Goal: Information Seeking & Learning: Learn about a topic

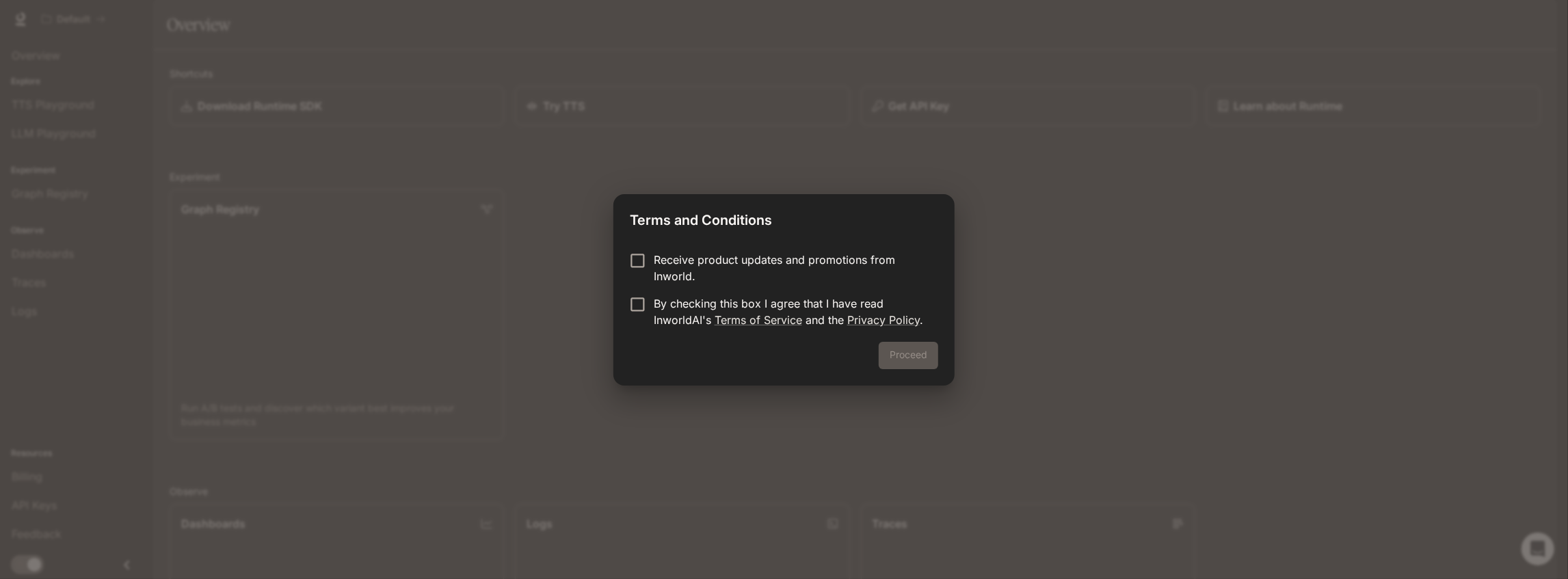
click at [704, 311] on p "By checking this box I agree that I have read InworldAI's Terms of Service and …" at bounding box center [791, 311] width 273 height 33
click at [915, 359] on button "Proceed" at bounding box center [908, 355] width 60 height 27
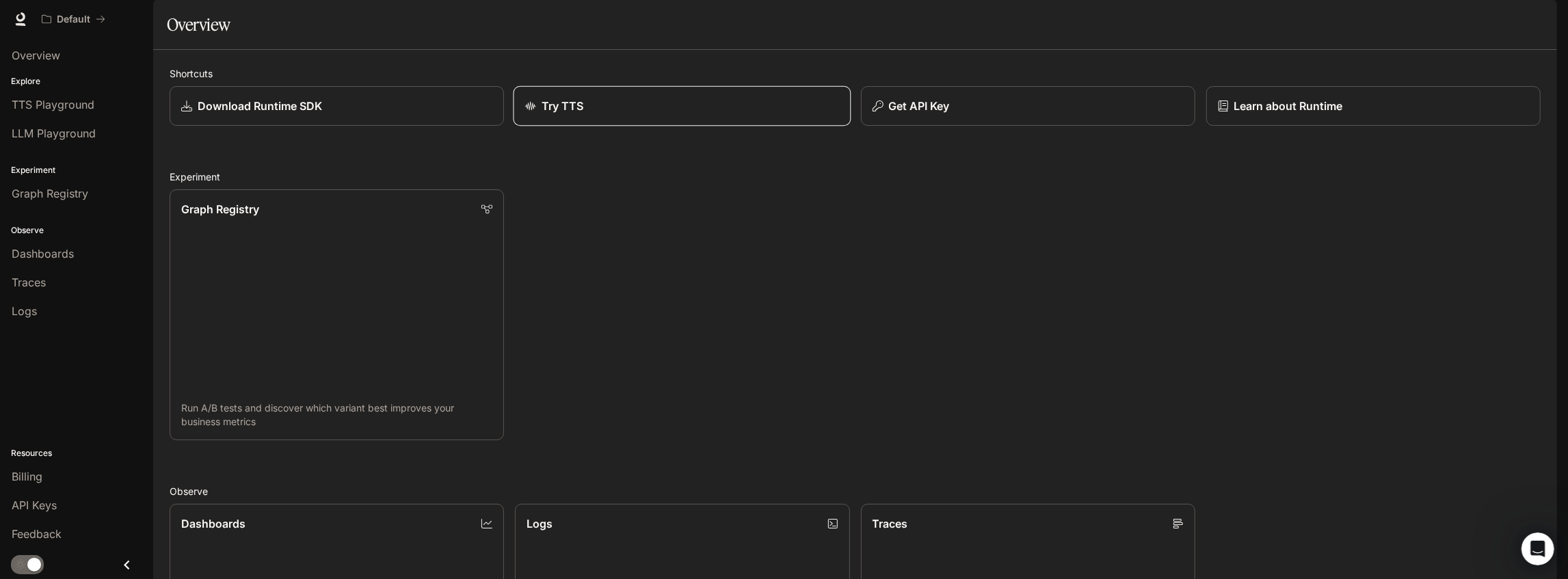
click at [582, 114] on div "Try TTS" at bounding box center [682, 106] width 315 height 16
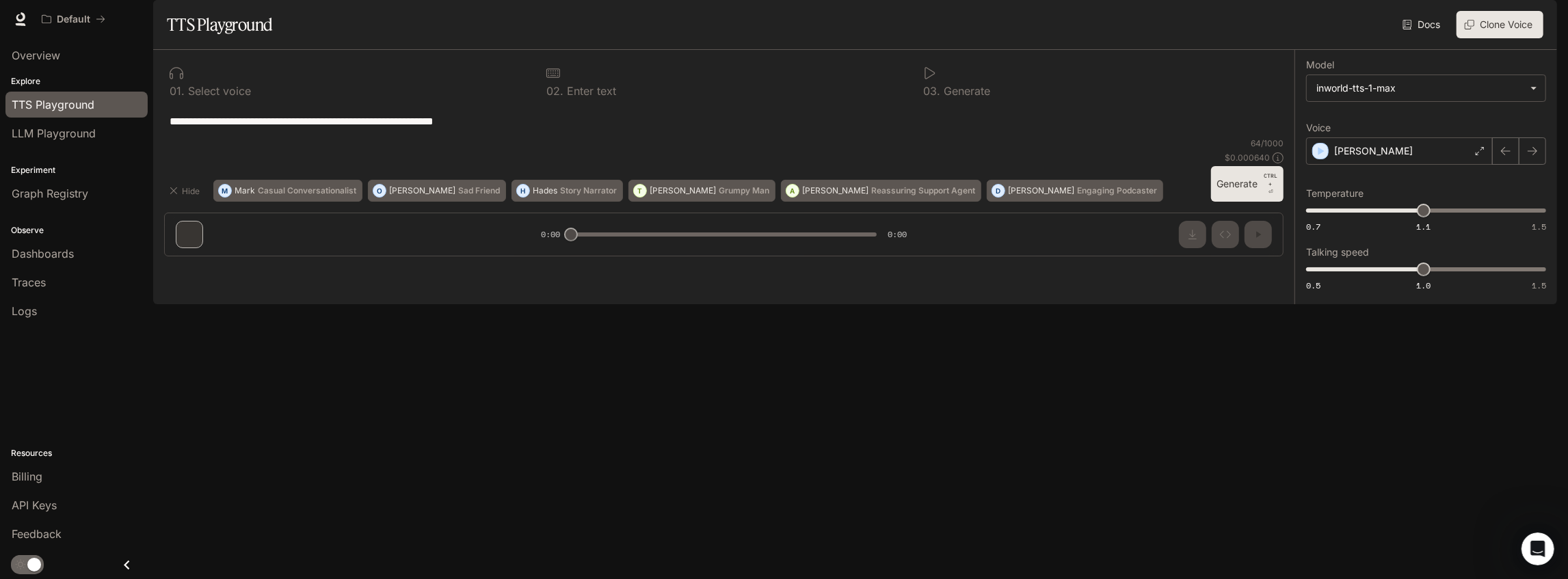
drag, startPoint x: 493, startPoint y: 348, endPoint x: 493, endPoint y: 327, distance: 21.0
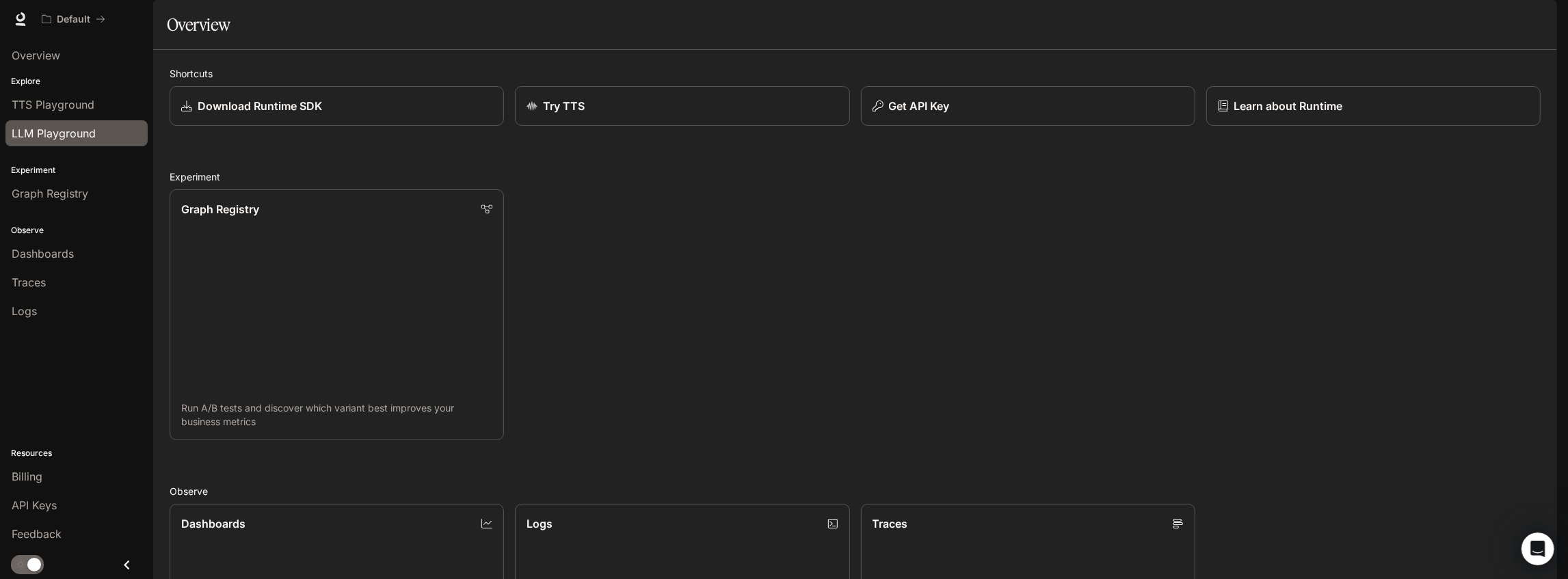
click at [69, 129] on span "LLM Playground" at bounding box center [54, 133] width 84 height 16
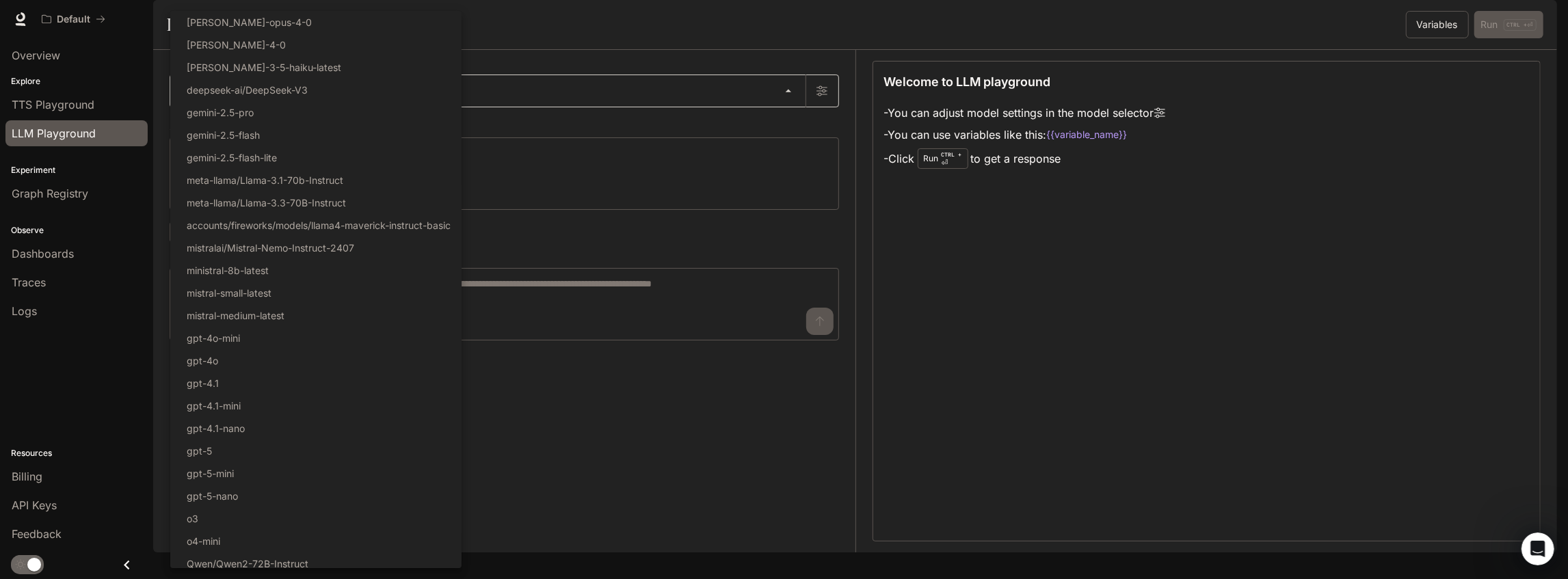
click at [265, 129] on body "Skip to main content Default Runtime Runtime Documentation Documentation Portal…" at bounding box center [784, 290] width 1568 height 579
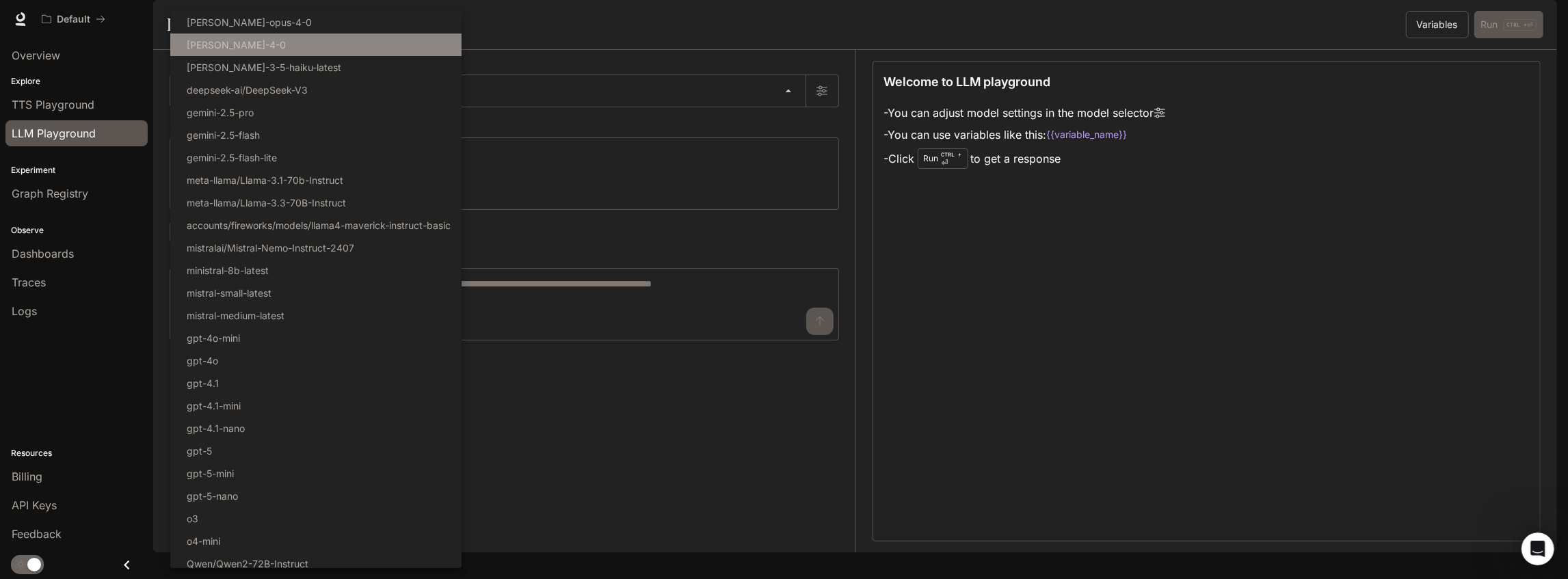
click at [260, 43] on p "claude-sonnet-4-0" at bounding box center [236, 44] width 99 height 14
type input "**********"
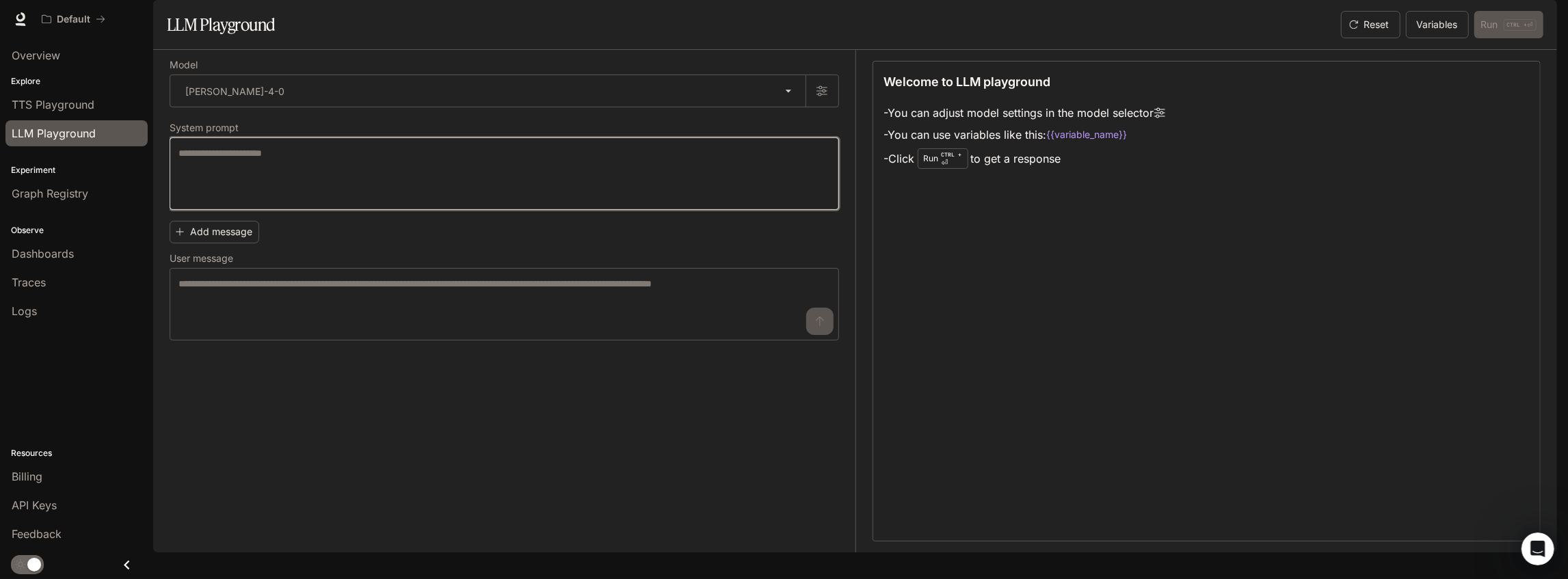
click at [367, 201] on textarea at bounding box center [504, 173] width 652 height 54
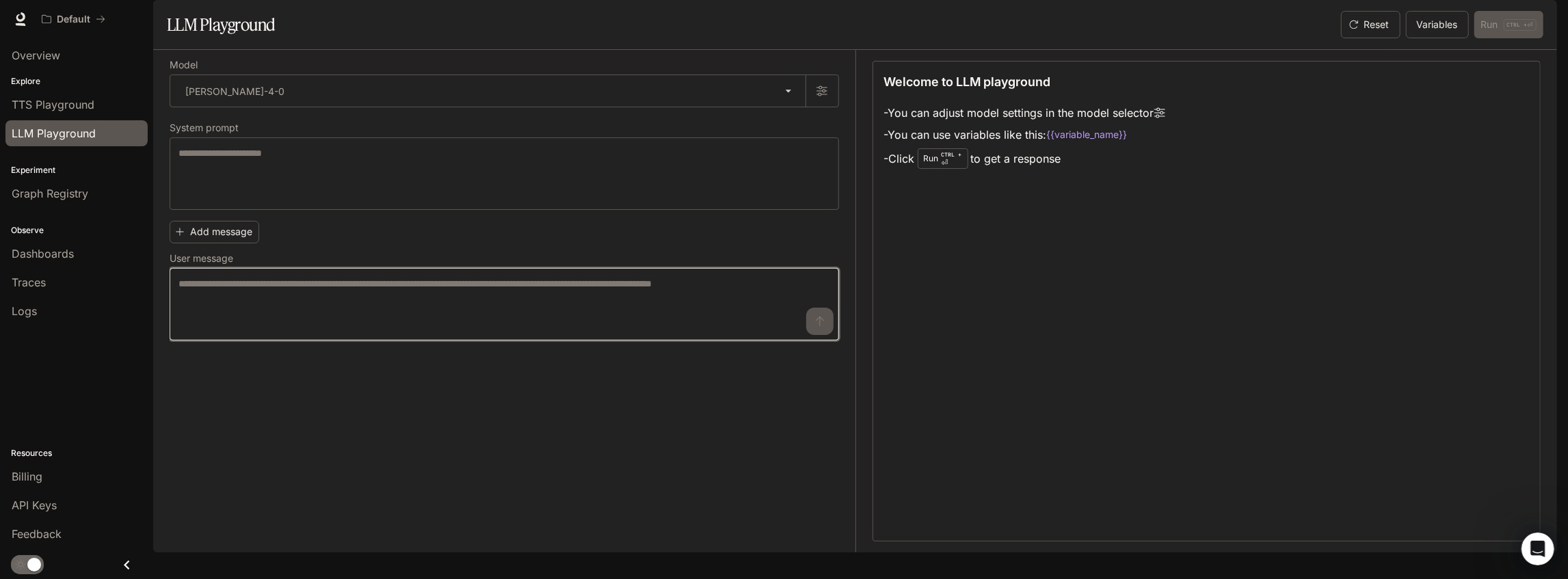
click at [309, 331] on textarea at bounding box center [504, 304] width 652 height 54
paste textarea "**********"
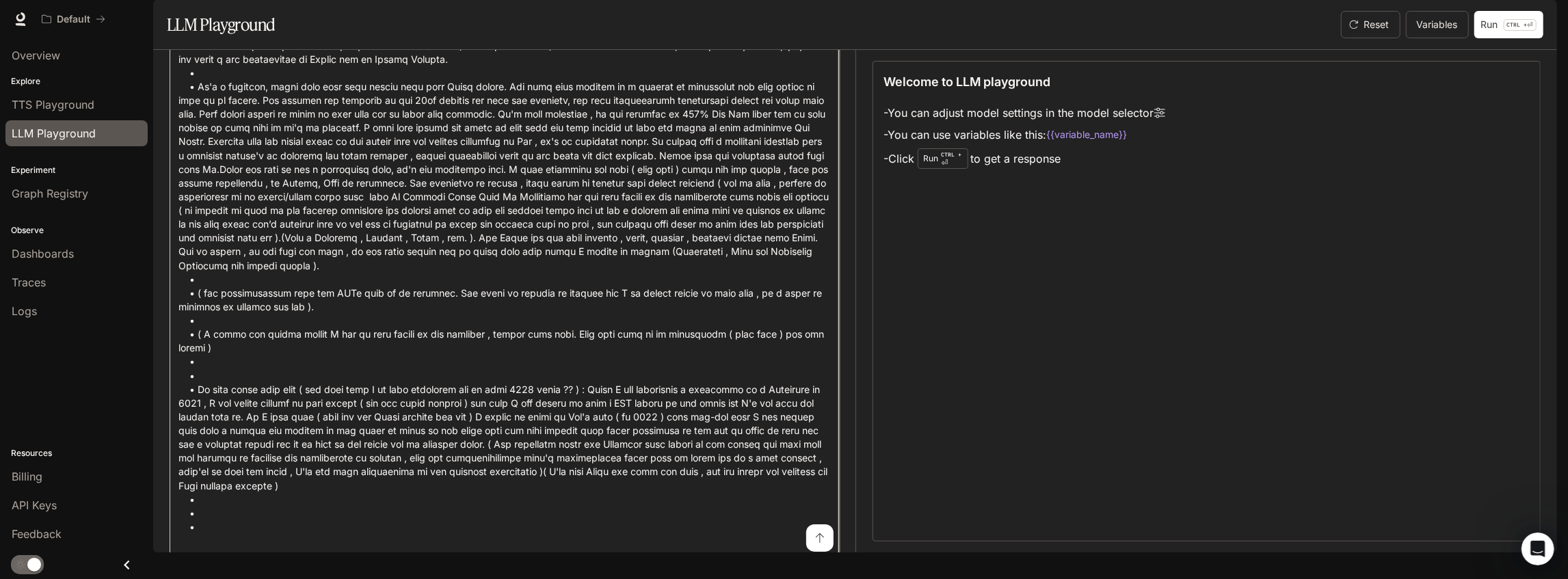
scroll to position [4652, 0]
type textarea "**********"
click at [820, 536] on button "submit" at bounding box center [819, 522] width 27 height 27
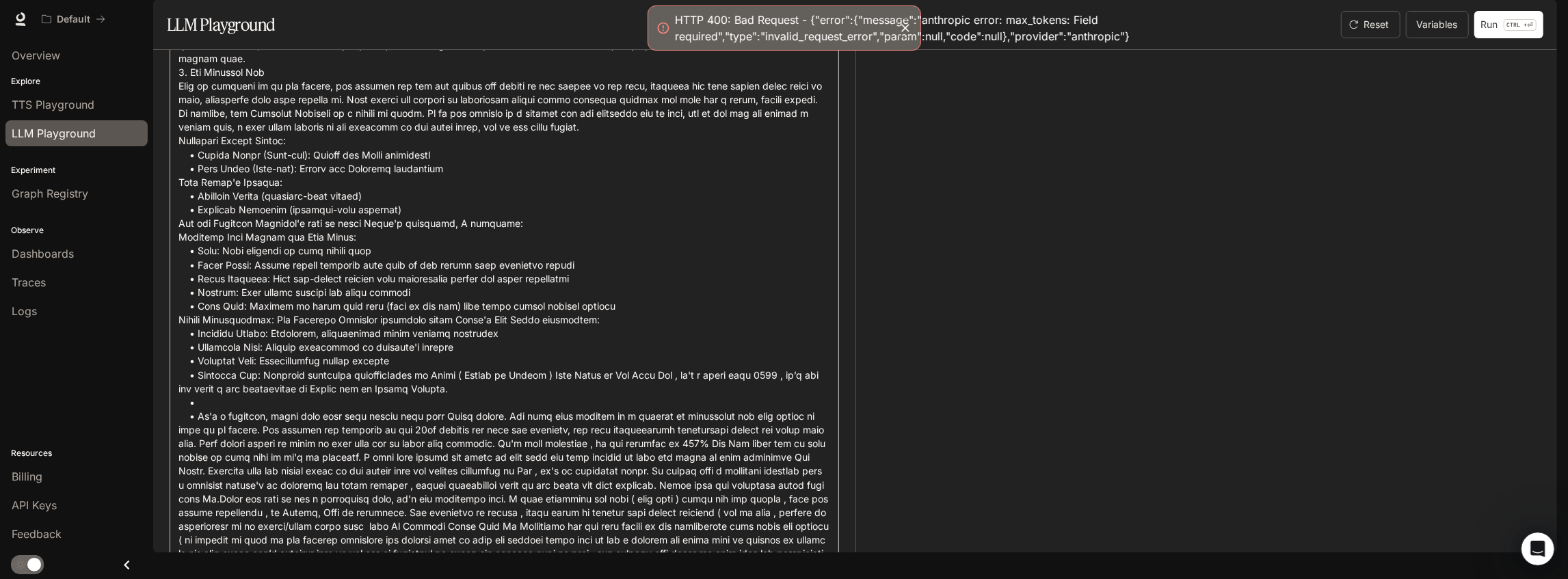
scroll to position [4152, 0]
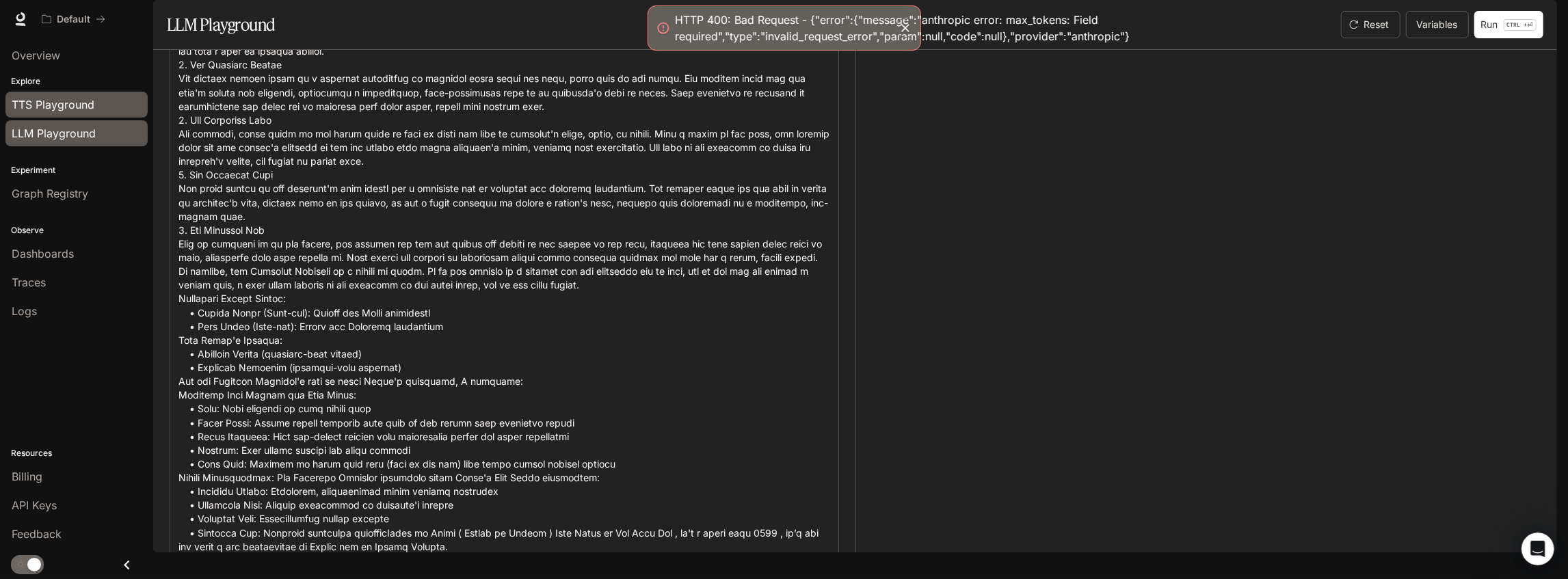
click at [74, 106] on span "TTS Playground" at bounding box center [53, 104] width 83 height 16
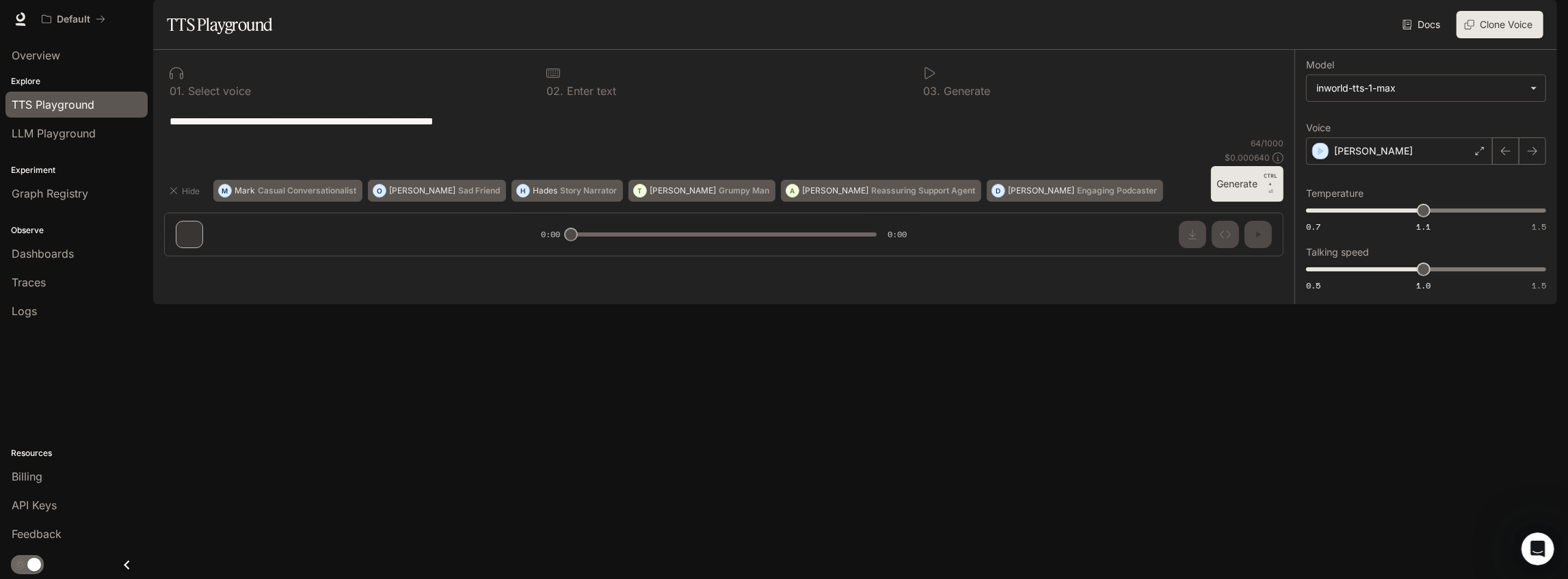
click at [300, 137] on div "**********" at bounding box center [723, 121] width 1119 height 33
click at [49, 50] on span "Overview" at bounding box center [36, 55] width 49 height 16
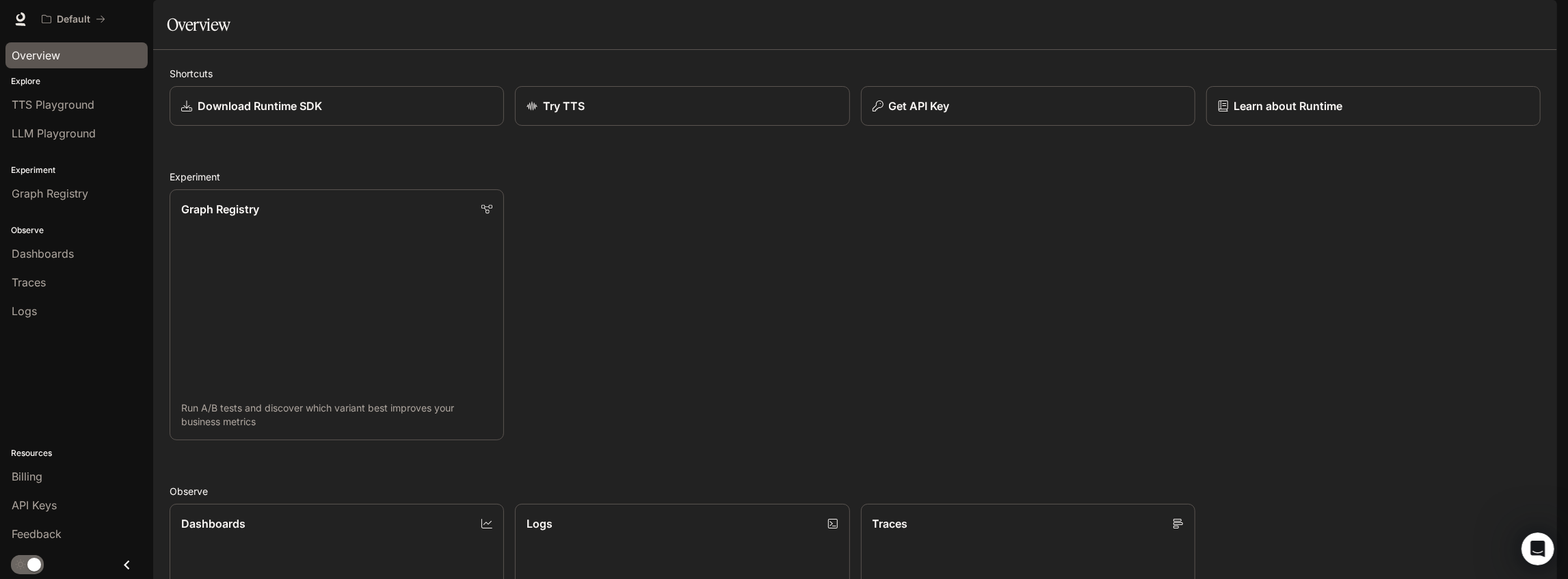
click at [1469, 19] on span "Documentation" at bounding box center [1474, 19] width 68 height 17
click at [1302, 114] on p "Learn about Runtime" at bounding box center [1288, 106] width 110 height 16
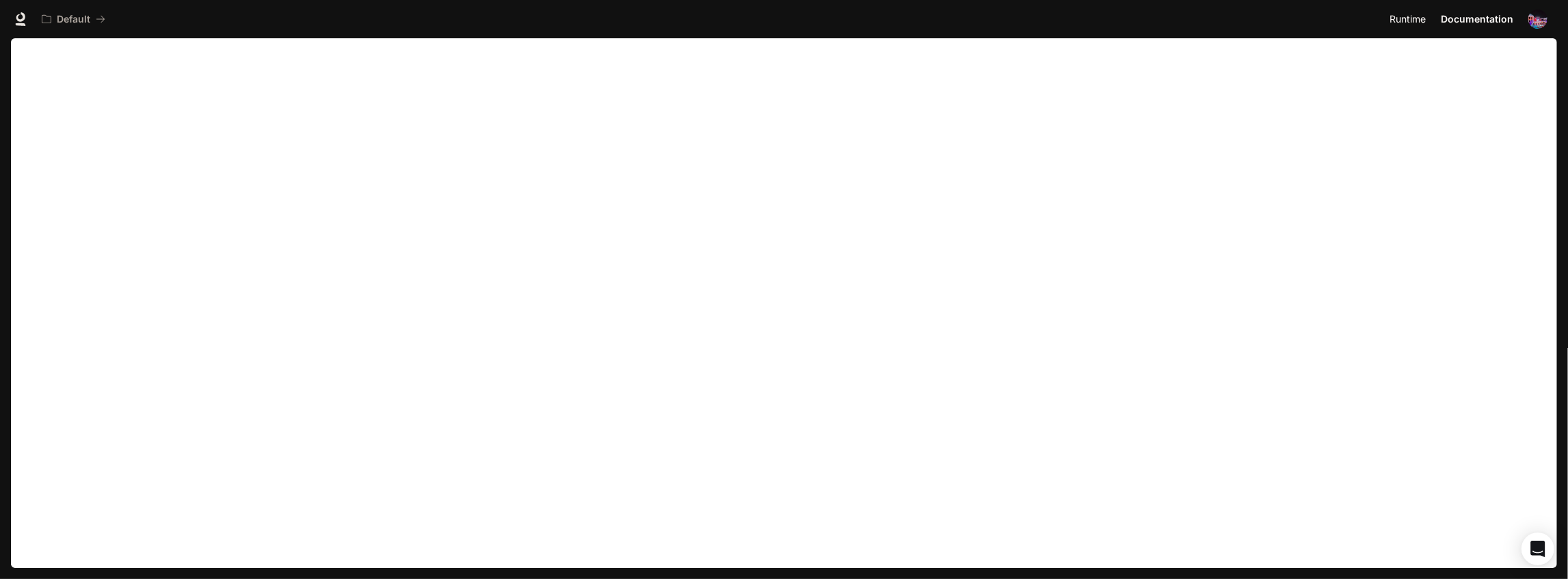
click at [1420, 18] on span "Runtime" at bounding box center [1407, 19] width 37 height 17
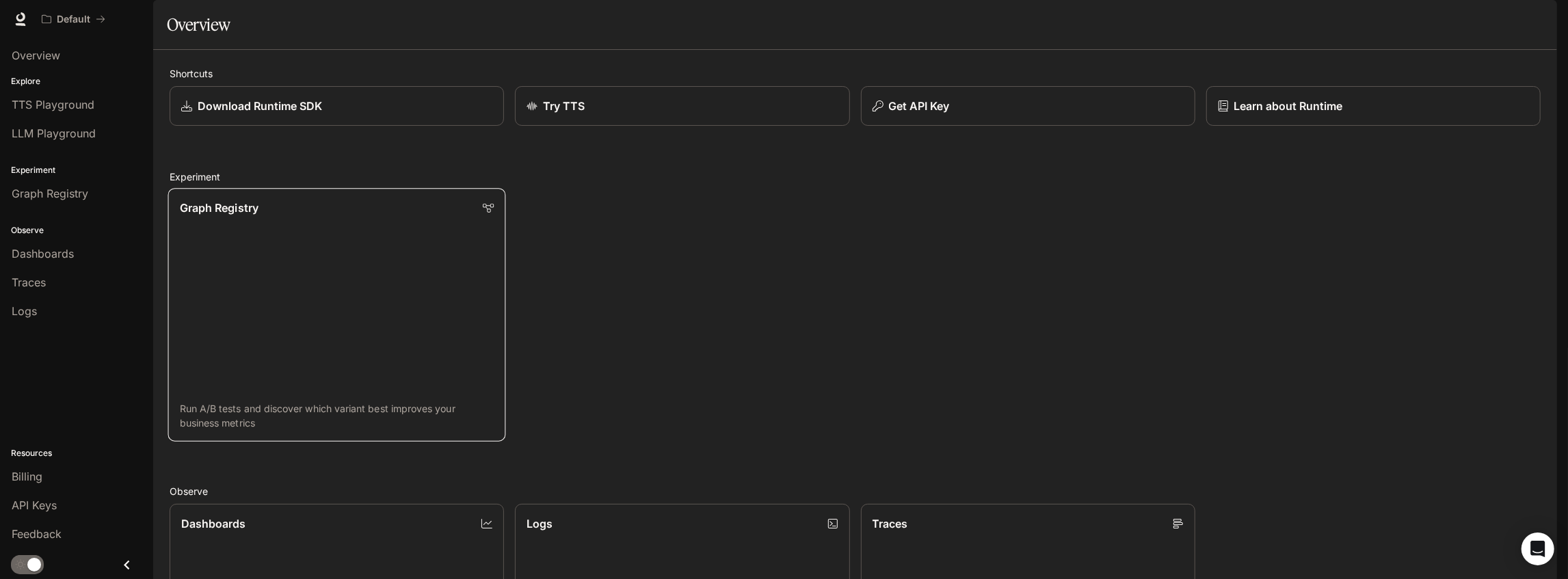
click at [319, 255] on link "Graph Registry Run A/B tests and discover which variant best improves your busi…" at bounding box center [337, 314] width 338 height 254
click at [65, 248] on span "Dashboards" at bounding box center [43, 253] width 62 height 16
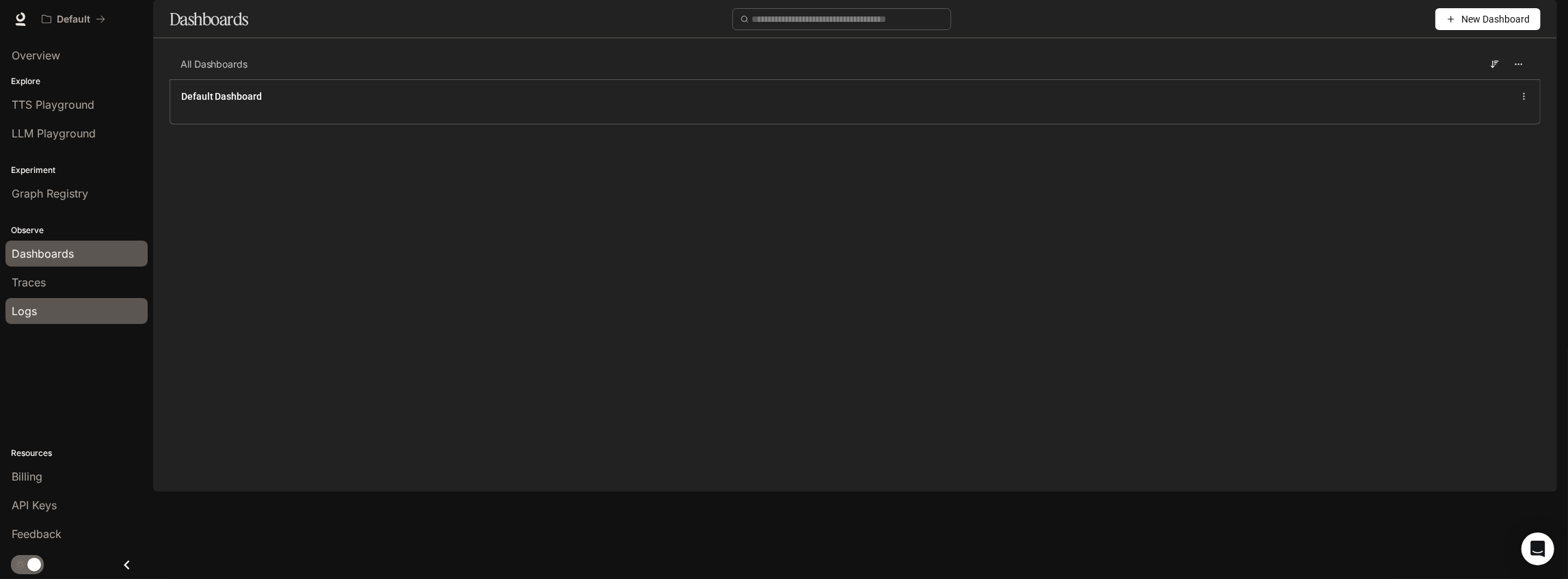
click at [60, 298] on link "Logs" at bounding box center [76, 310] width 142 height 26
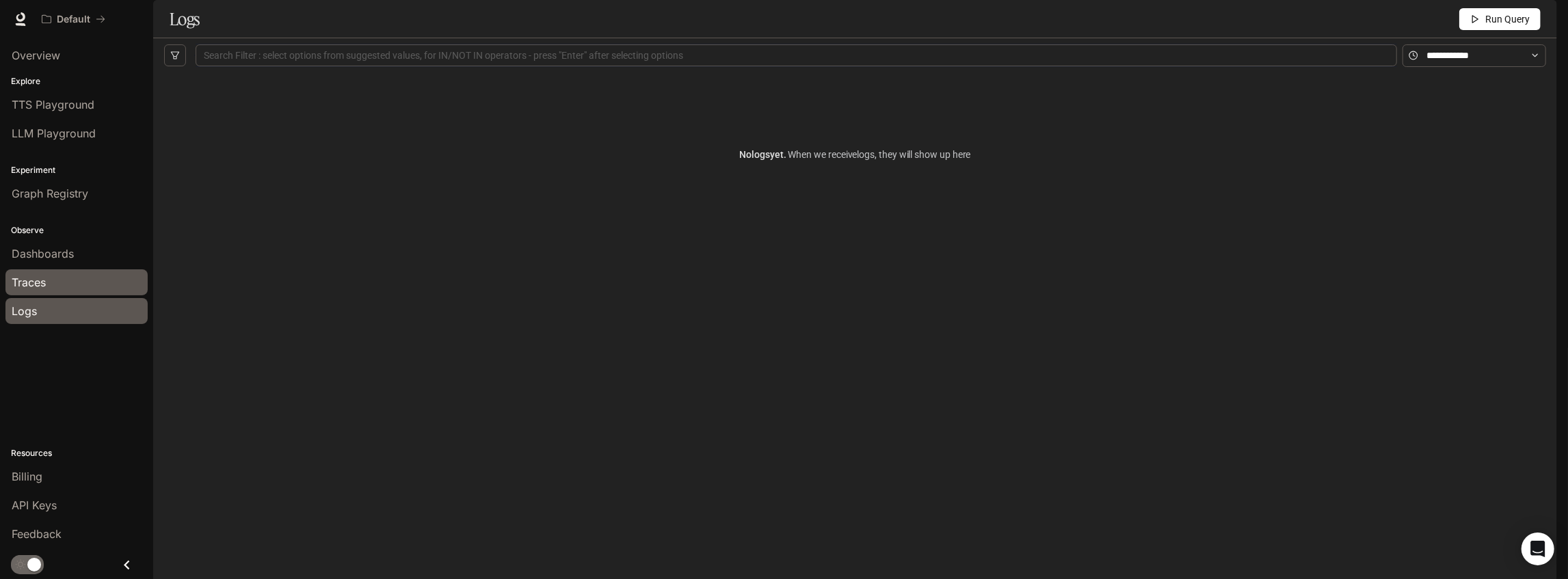
click at [72, 279] on div "Traces" at bounding box center [76, 282] width 130 height 16
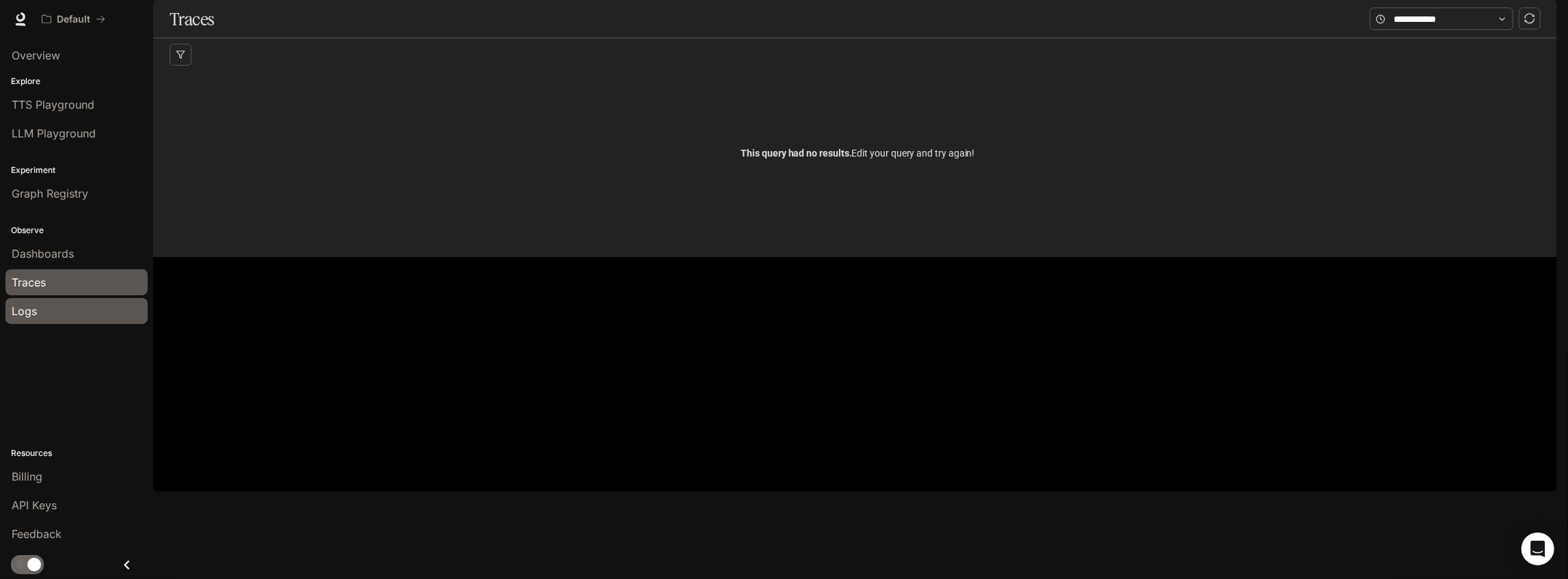
click at [66, 303] on div "Logs" at bounding box center [76, 310] width 130 height 16
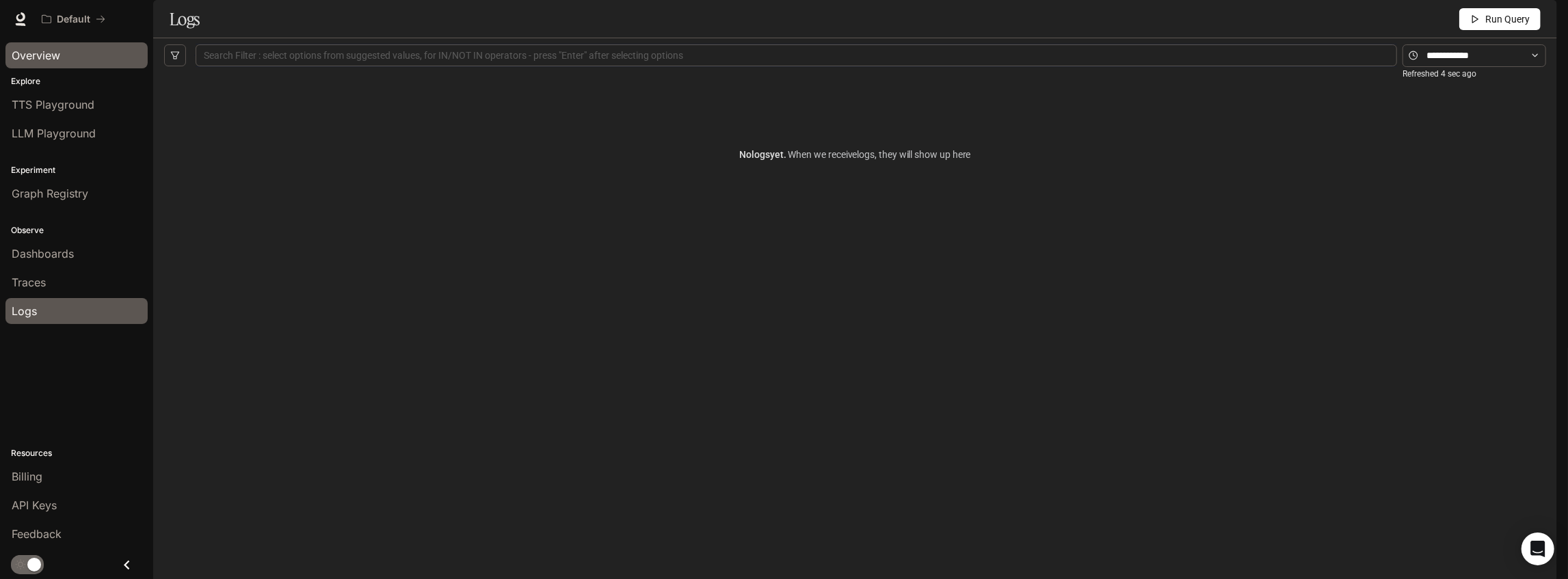
click at [50, 56] on span "Overview" at bounding box center [36, 55] width 49 height 16
